Goal: Transaction & Acquisition: Purchase product/service

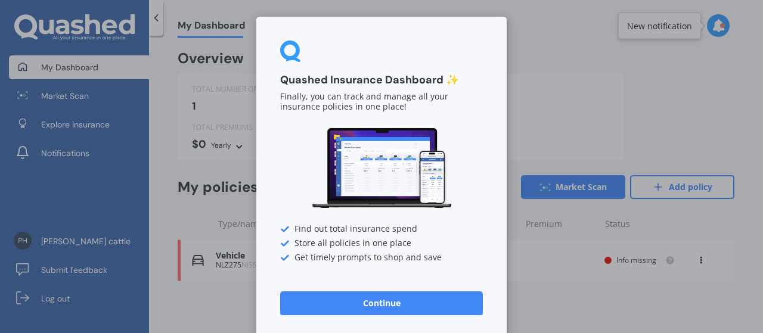
click at [617, 98] on div "Quashed Insurance Dashboard ✨ Finally, you can track and manage all your insura…" at bounding box center [381, 166] width 763 height 333
click at [381, 304] on button "Continue" at bounding box center [381, 303] width 203 height 24
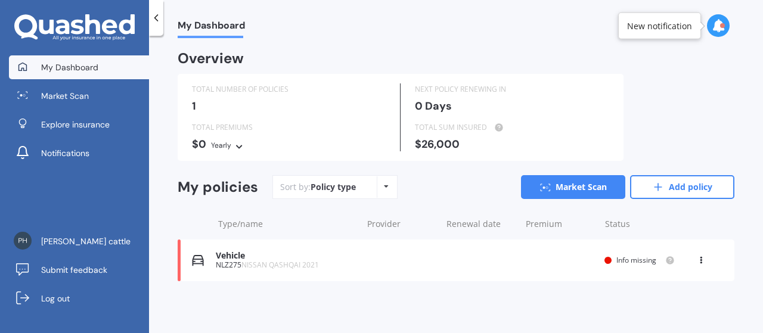
click at [384, 188] on icon at bounding box center [386, 186] width 5 height 7
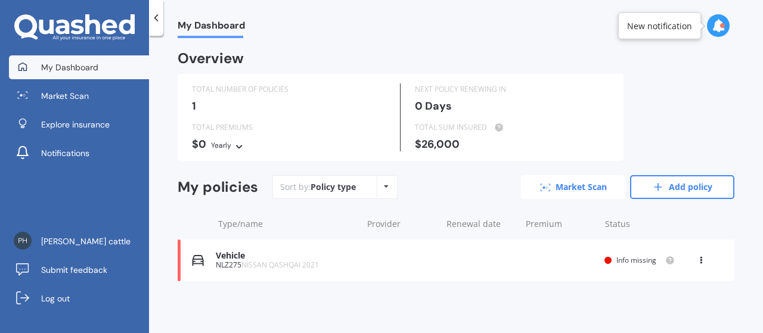
click at [560, 181] on link "Market Scan" at bounding box center [573, 187] width 104 height 24
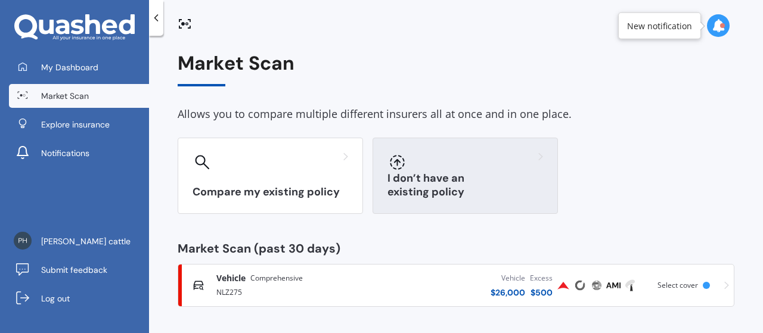
click at [427, 187] on h3 "I don’t have an existing policy" at bounding box center [465, 185] width 156 height 27
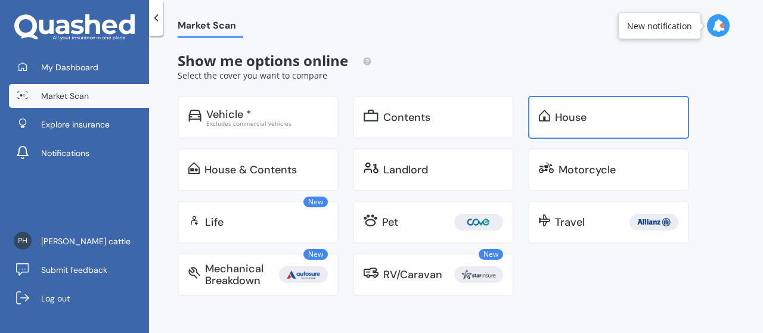
click at [571, 107] on div "House" at bounding box center [608, 117] width 161 height 43
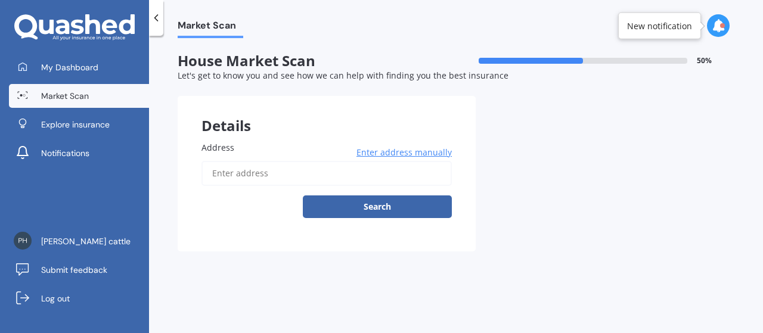
click at [232, 179] on input "Address" at bounding box center [326, 173] width 250 height 25
type input "[STREET_ADDRESS]"
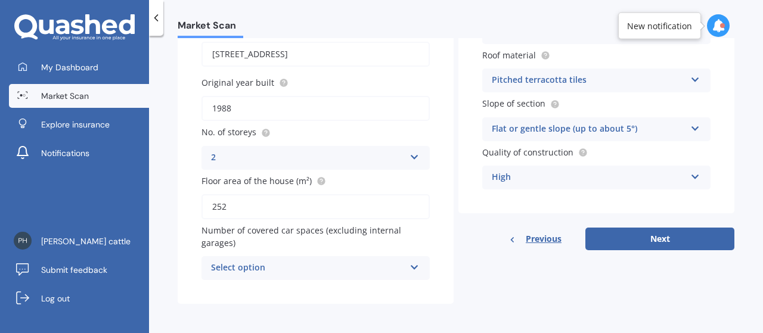
scroll to position [122, 0]
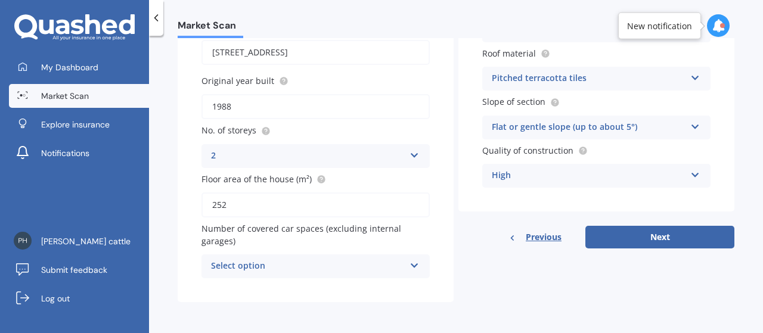
click at [318, 267] on div "Select option" at bounding box center [308, 266] width 194 height 14
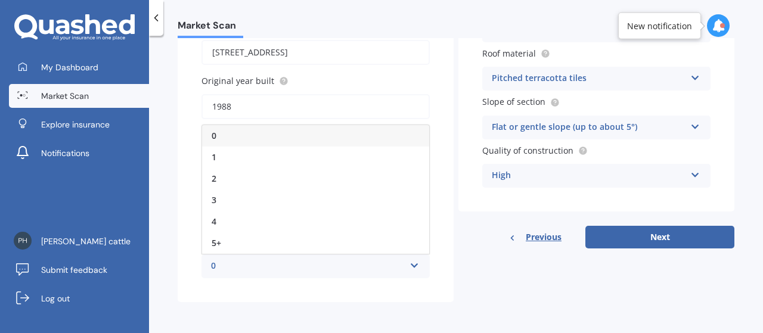
click at [285, 136] on div "0" at bounding box center [315, 135] width 227 height 21
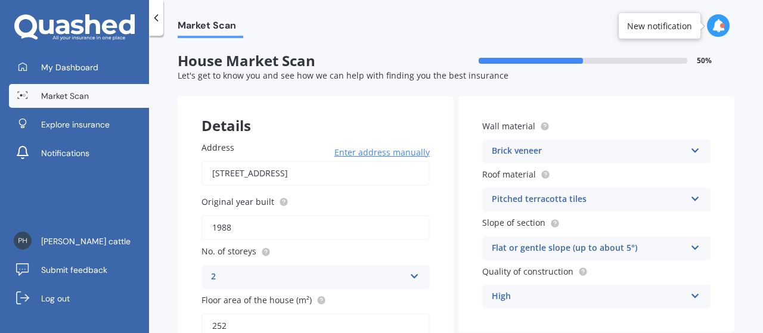
scroll to position [0, 0]
click at [515, 201] on div "Pitched terracotta tiles" at bounding box center [589, 199] width 194 height 14
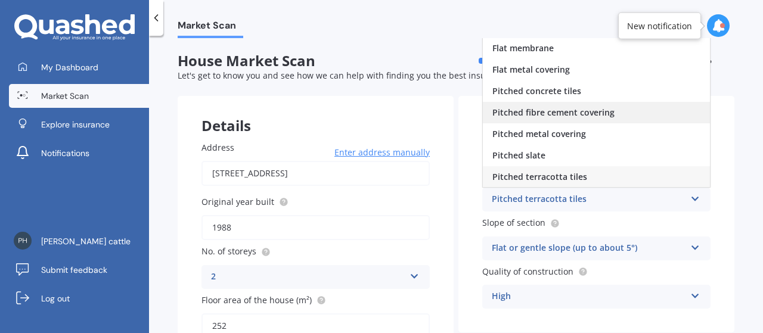
click at [527, 111] on span "Pitched fibre cement covering" at bounding box center [553, 112] width 122 height 11
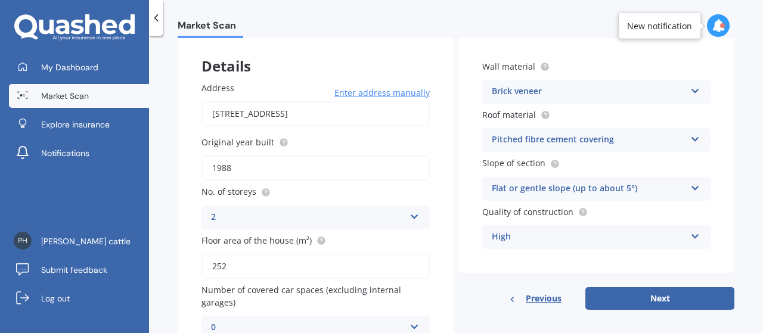
scroll to position [119, 0]
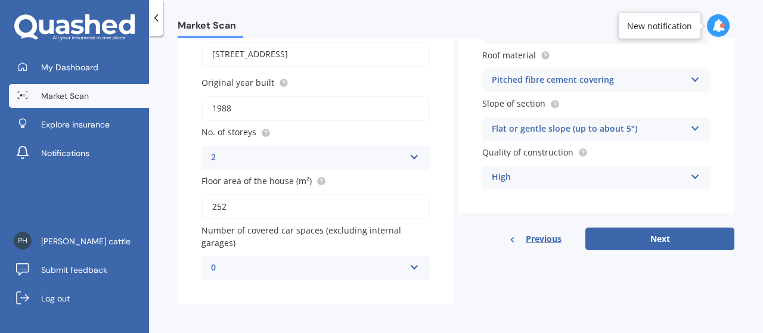
click at [526, 178] on div "High" at bounding box center [589, 177] width 194 height 14
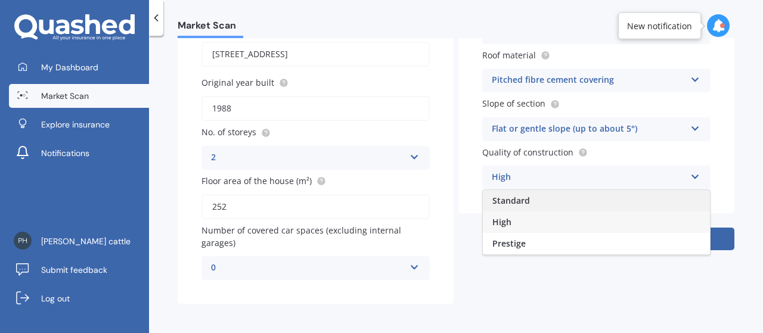
click at [513, 198] on span "Standard" at bounding box center [511, 200] width 38 height 11
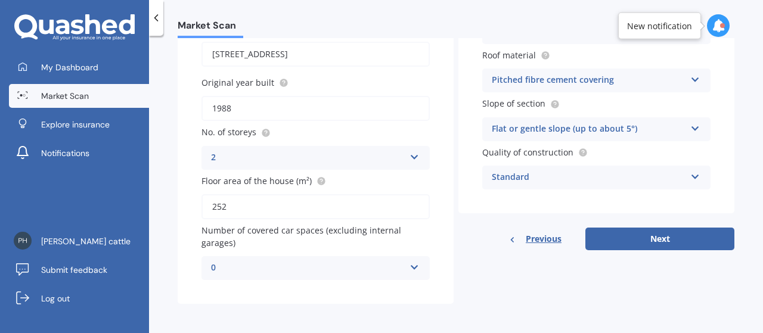
click at [613, 238] on button "Next" at bounding box center [659, 239] width 149 height 23
select select "06"
select select "01"
select select "1955"
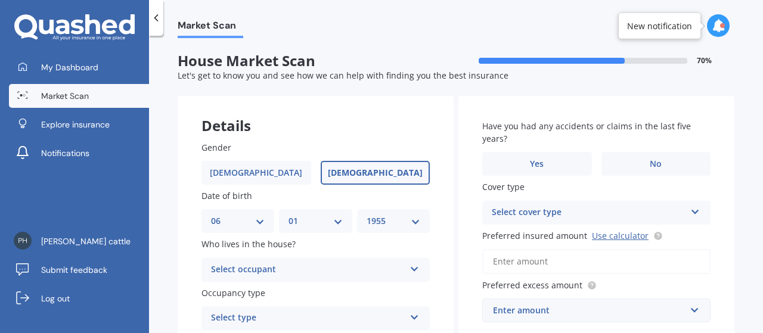
scroll to position [60, 0]
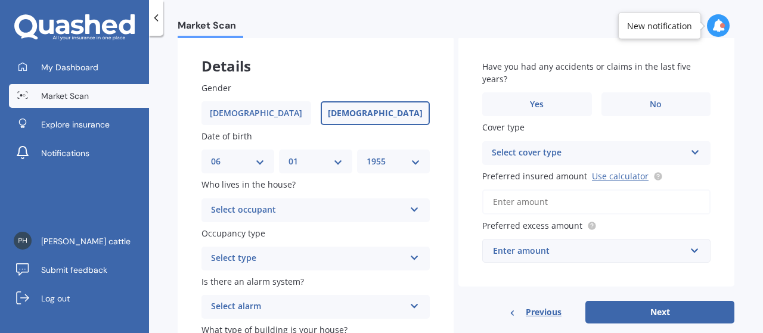
click at [329, 213] on div "Select occupant" at bounding box center [308, 210] width 194 height 14
click at [243, 234] on div "Owner" at bounding box center [315, 233] width 227 height 21
click at [255, 256] on div "Select type" at bounding box center [308, 258] width 194 height 14
click at [232, 280] on span "Permanent" at bounding box center [234, 281] width 45 height 11
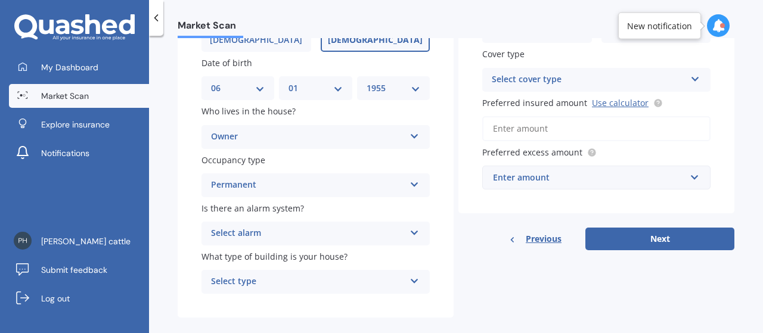
scroll to position [149, 0]
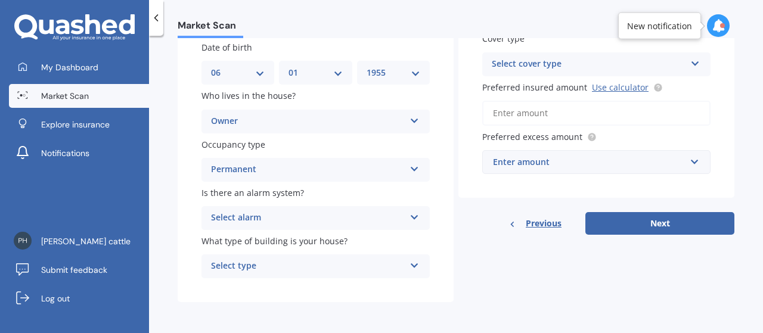
click at [259, 219] on div "Select alarm" at bounding box center [308, 218] width 194 height 14
click at [249, 237] on span "Yes, monitored" at bounding box center [243, 240] width 62 height 11
click at [274, 260] on div "Select type" at bounding box center [308, 266] width 194 height 14
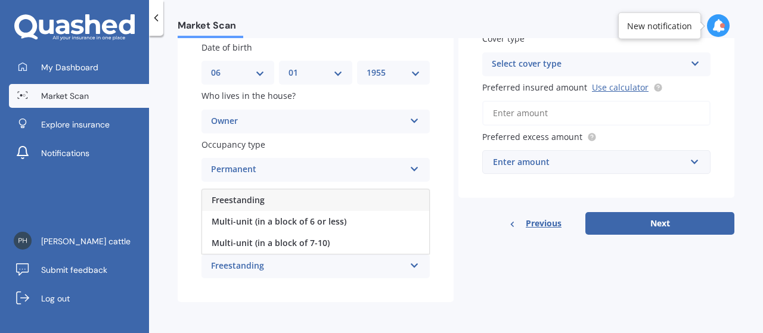
click at [271, 264] on div "Freestanding" at bounding box center [308, 266] width 194 height 14
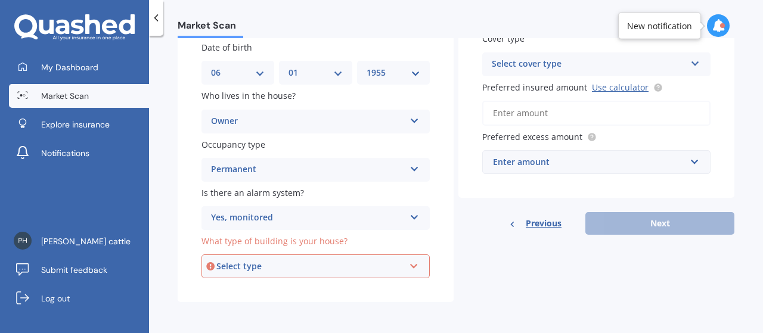
click at [272, 263] on div "Select type" at bounding box center [310, 266] width 188 height 13
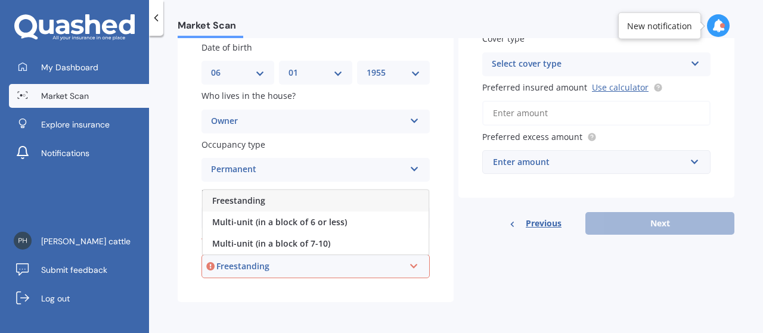
click at [260, 200] on span "Freestanding" at bounding box center [238, 200] width 53 height 11
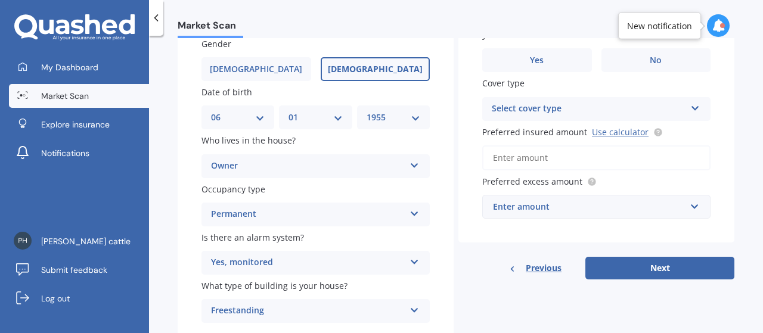
scroll to position [0, 0]
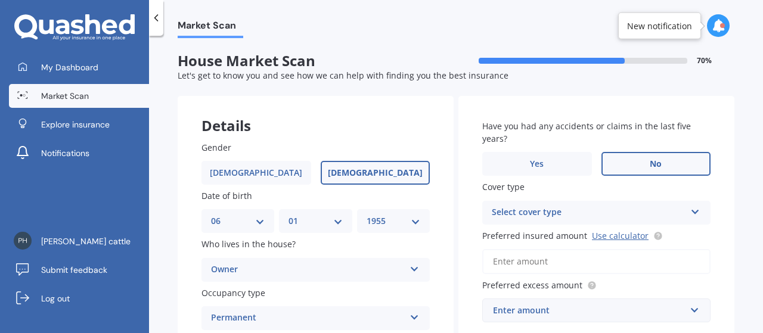
click at [634, 158] on label "No" at bounding box center [656, 164] width 110 height 24
click at [0, 0] on input "No" at bounding box center [0, 0] width 0 height 0
click at [566, 208] on div "Select cover type" at bounding box center [589, 213] width 194 height 14
click at [566, 208] on div "High" at bounding box center [589, 213] width 194 height 14
click at [566, 208] on div "Select cover type" at bounding box center [591, 212] width 188 height 13
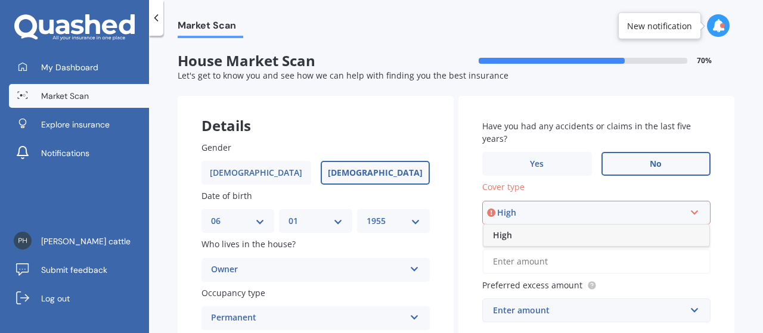
click at [534, 235] on div "High" at bounding box center [596, 235] width 226 height 21
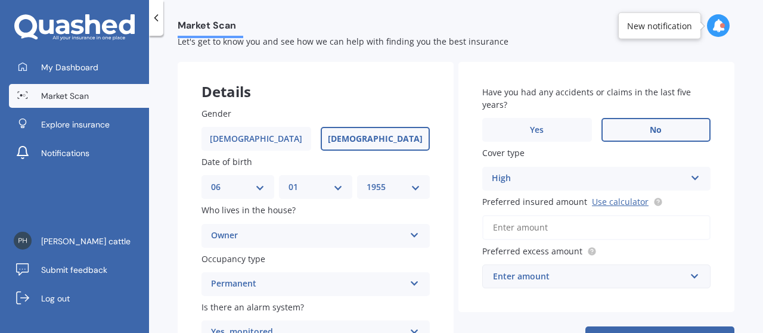
scroll to position [60, 0]
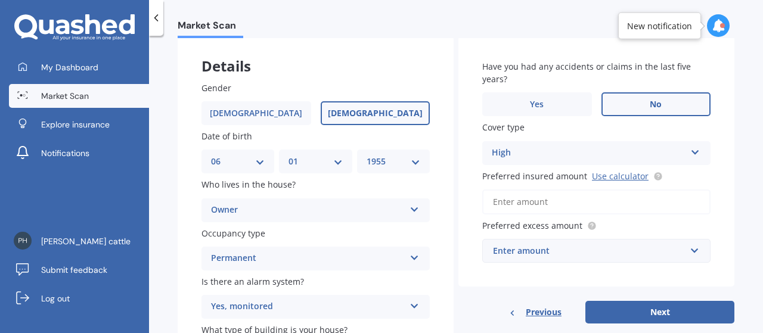
click at [523, 204] on input "Preferred insured amount Use calculator" at bounding box center [596, 202] width 228 height 25
click at [604, 174] on link "Use calculator" at bounding box center [620, 175] width 57 height 11
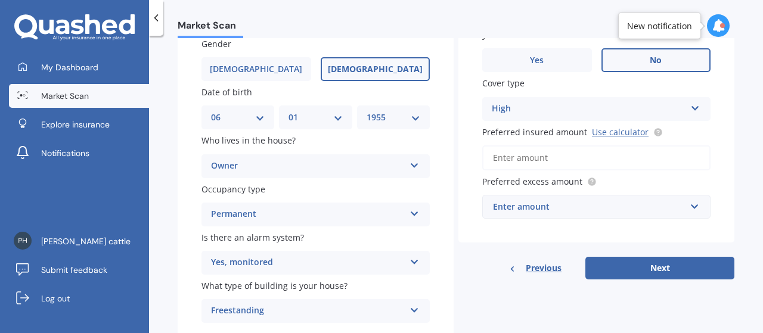
scroll to position [119, 0]
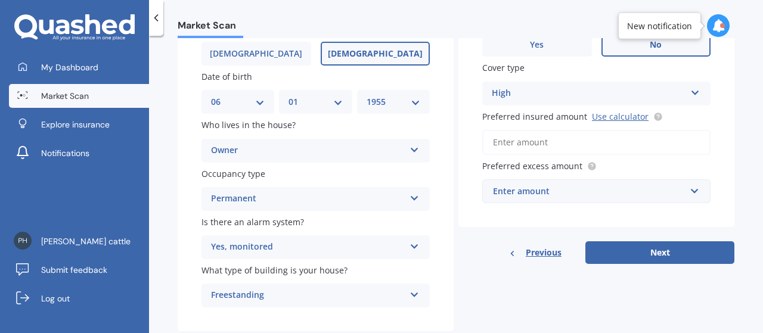
click at [501, 144] on input "Preferred insured amount Use calculator" at bounding box center [596, 142] width 228 height 25
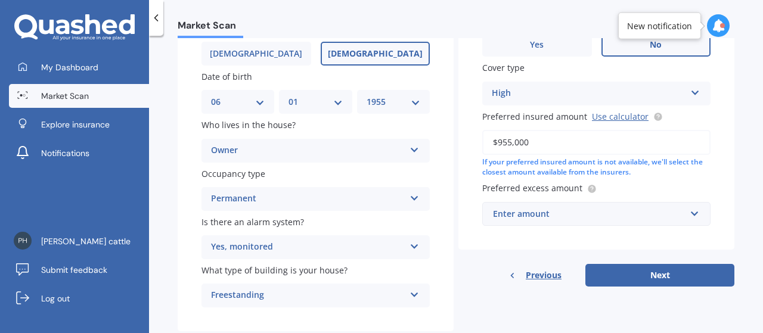
type input "$955,000"
click at [513, 214] on div "Enter amount" at bounding box center [589, 213] width 192 height 13
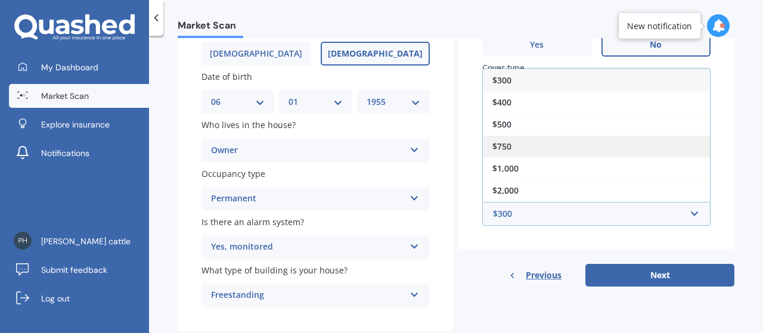
click at [508, 144] on span "$750" at bounding box center [501, 146] width 19 height 11
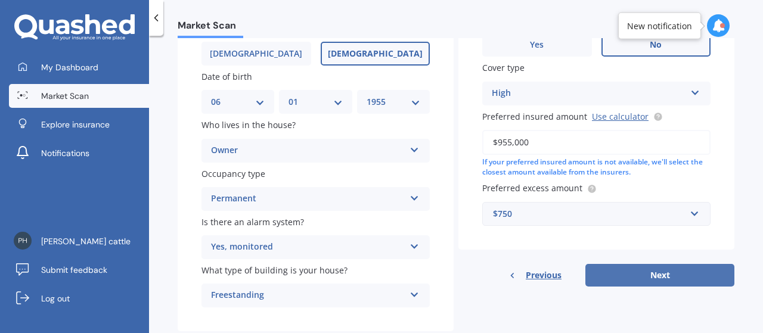
click at [604, 271] on button "Next" at bounding box center [659, 275] width 149 height 23
select select "06"
select select "01"
select select "1955"
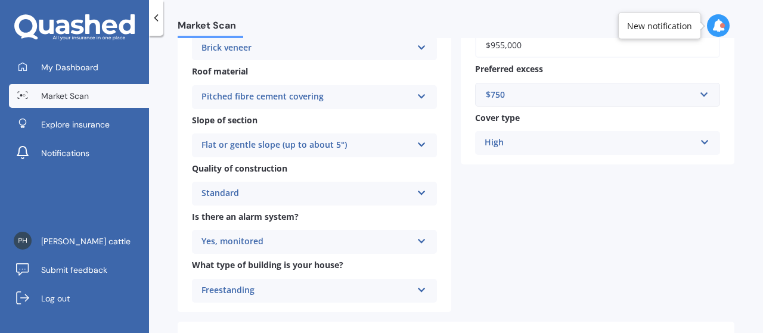
scroll to position [358, 0]
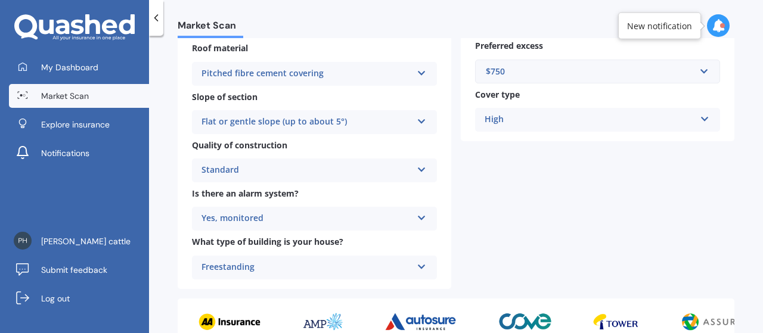
click at [555, 120] on div "High" at bounding box center [590, 120] width 210 height 14
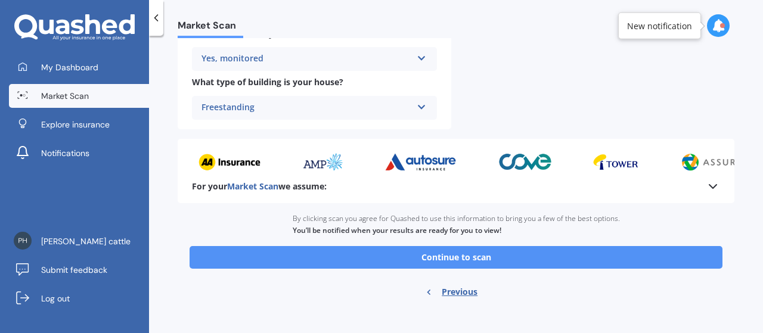
scroll to position [527, 0]
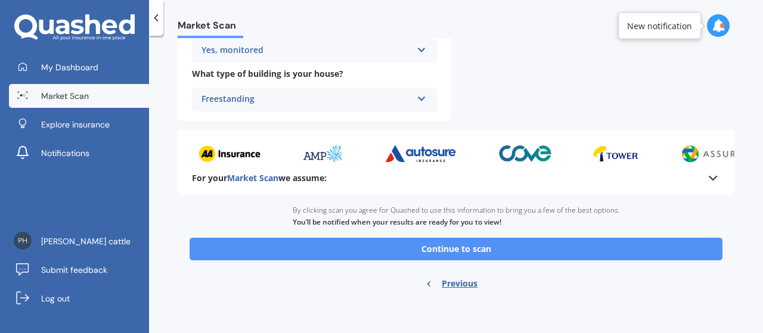
click at [452, 246] on button "Continue to scan" at bounding box center [456, 249] width 533 height 23
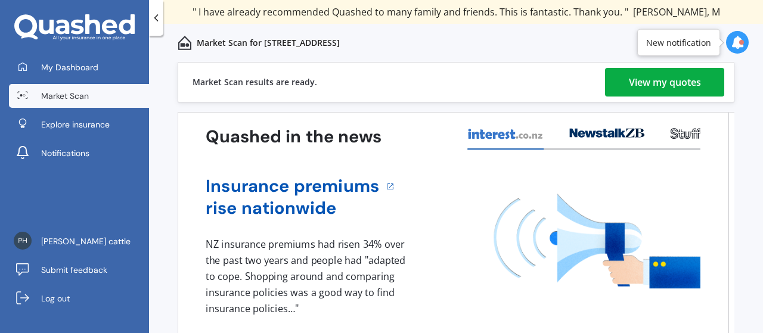
click at [657, 81] on div "View my quotes" at bounding box center [665, 82] width 72 height 29
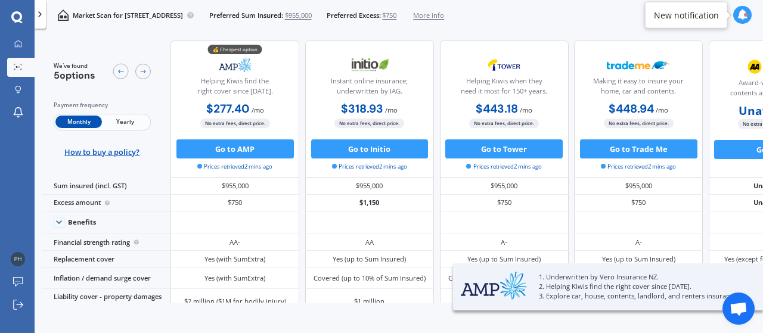
click at [130, 123] on span "Yearly" at bounding box center [125, 122] width 46 height 13
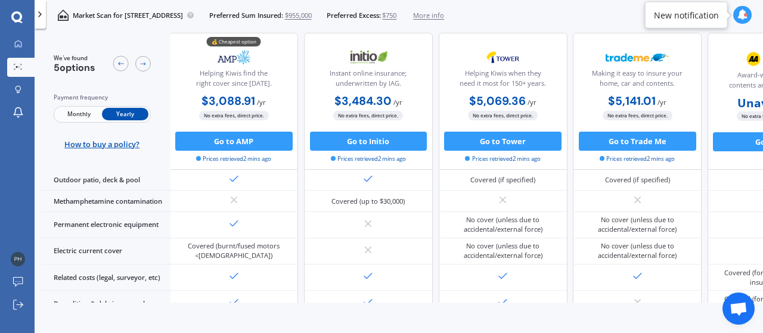
scroll to position [372, 0]
